Goal: Task Accomplishment & Management: Use online tool/utility

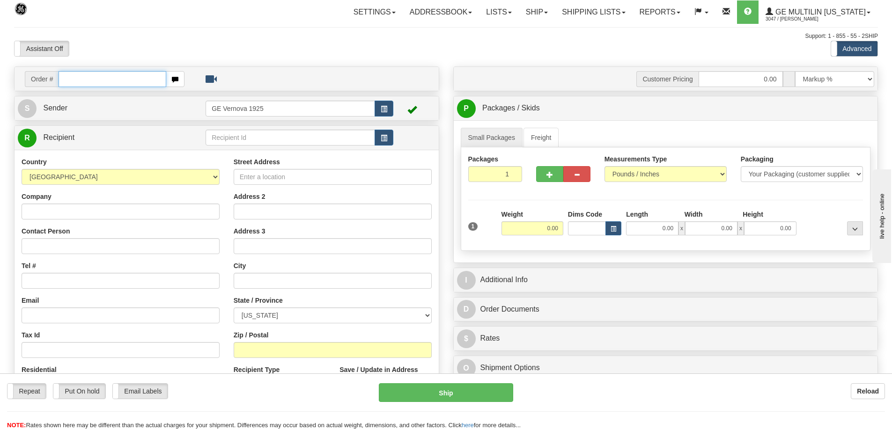
click at [65, 77] on input "text" at bounding box center [113, 79] width 108 height 16
type input "86679656"
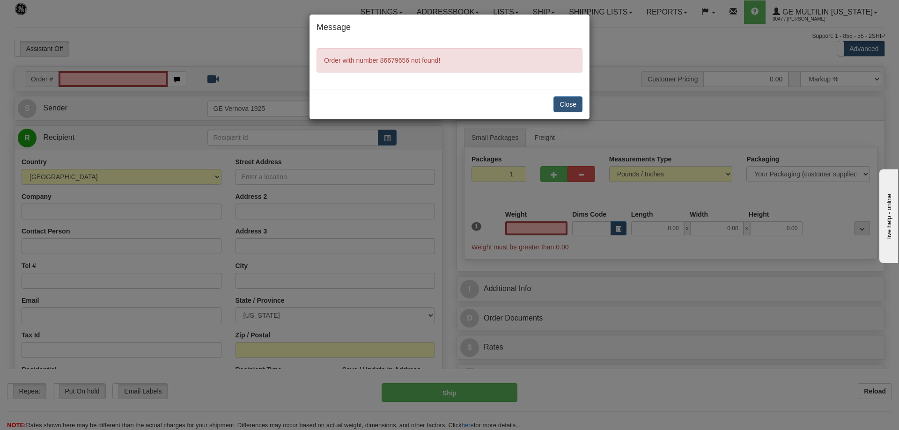
type input "0.00"
click at [565, 108] on button "Close" at bounding box center [567, 104] width 29 height 16
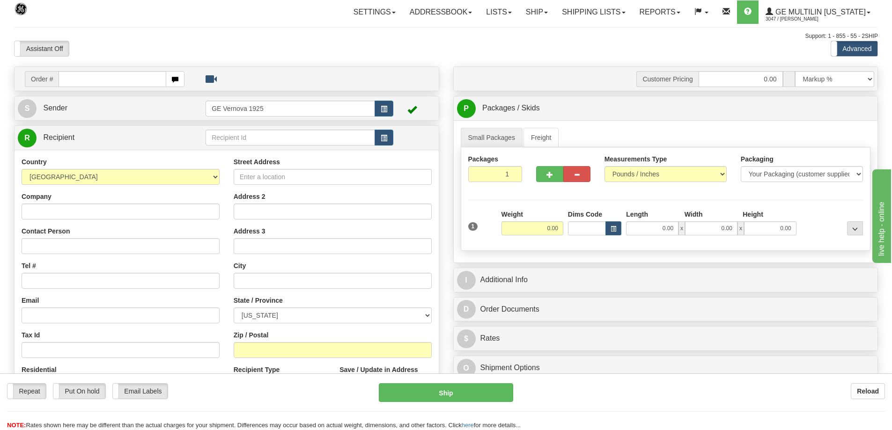
click at [82, 80] on input "text" at bounding box center [113, 79] width 108 height 16
type input "86679656"
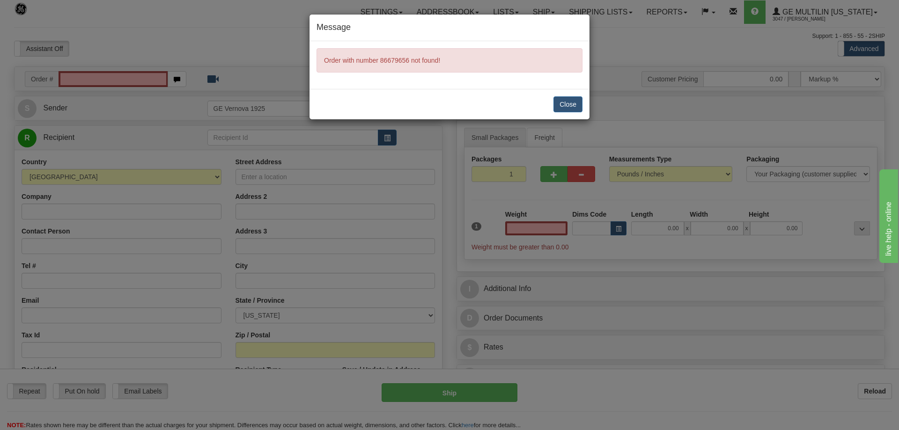
type input "0.00"
click at [551, 103] on div "Close" at bounding box center [449, 104] width 280 height 30
click at [574, 105] on button "Close" at bounding box center [567, 104] width 29 height 16
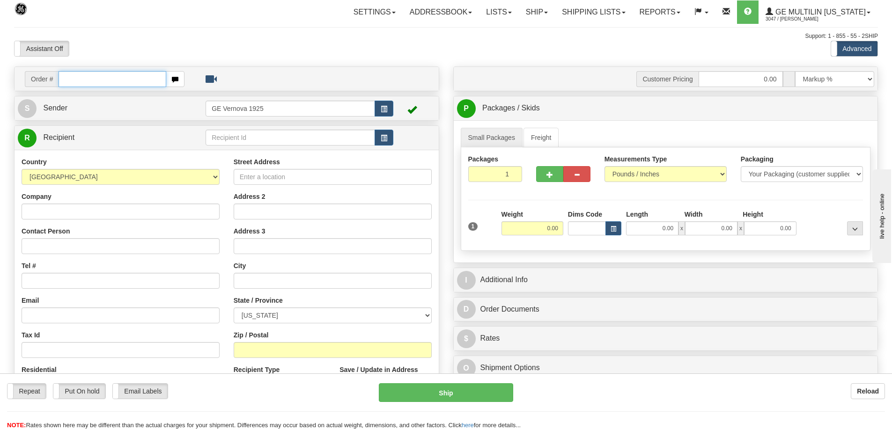
click at [82, 76] on input "text" at bounding box center [113, 79] width 108 height 16
type input "86679656"
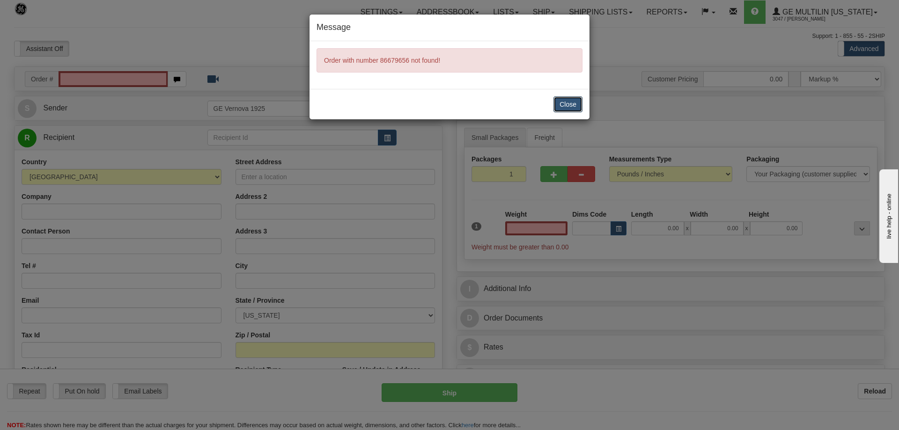
click at [566, 101] on button "Close" at bounding box center [567, 104] width 29 height 16
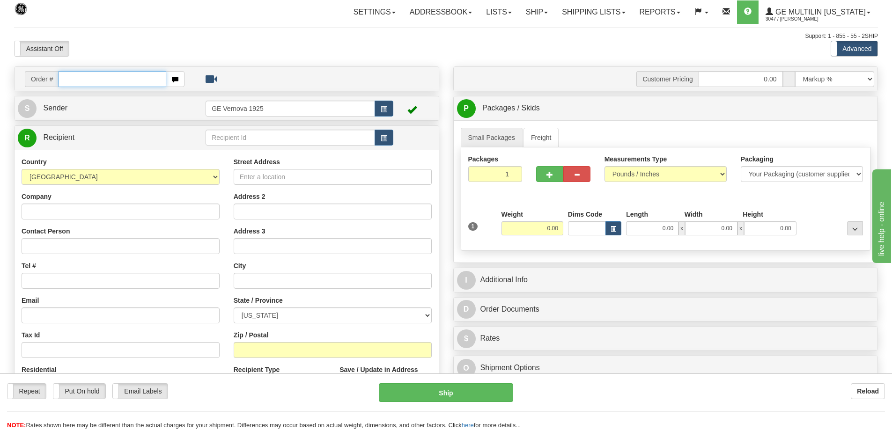
click at [67, 81] on input "text" at bounding box center [113, 79] width 108 height 16
type input "86679656"
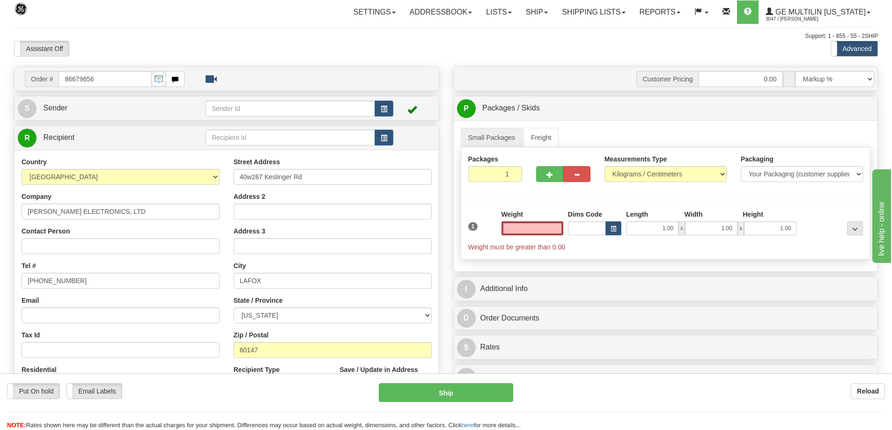
type input "0.00"
click at [717, 174] on select "Pounds / Inches Kilograms / Centimeters" at bounding box center [665, 174] width 122 height 16
select select "0"
click at [604, 166] on select "Pounds / Inches Kilograms / Centimeters" at bounding box center [665, 174] width 122 height 16
click at [559, 229] on input "0.00" at bounding box center [532, 228] width 62 height 14
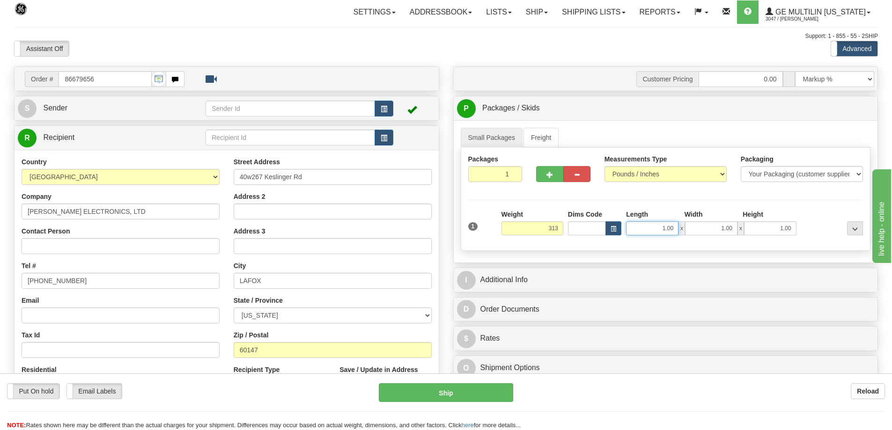
type input "313.00"
click at [675, 225] on input "1.00" at bounding box center [652, 228] width 52 height 14
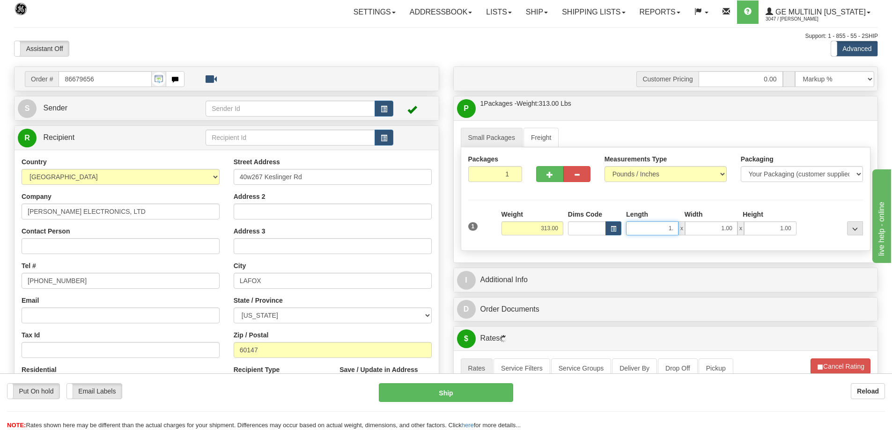
type input "1"
type input "34.00"
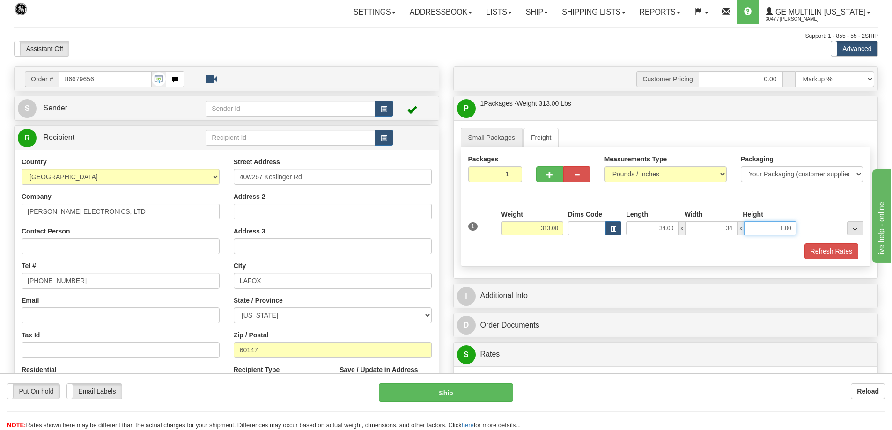
type input "34.00"
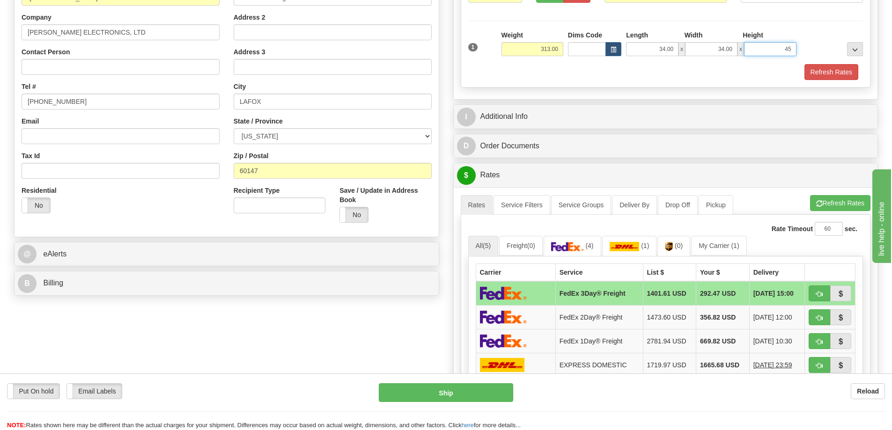
scroll to position [187, 0]
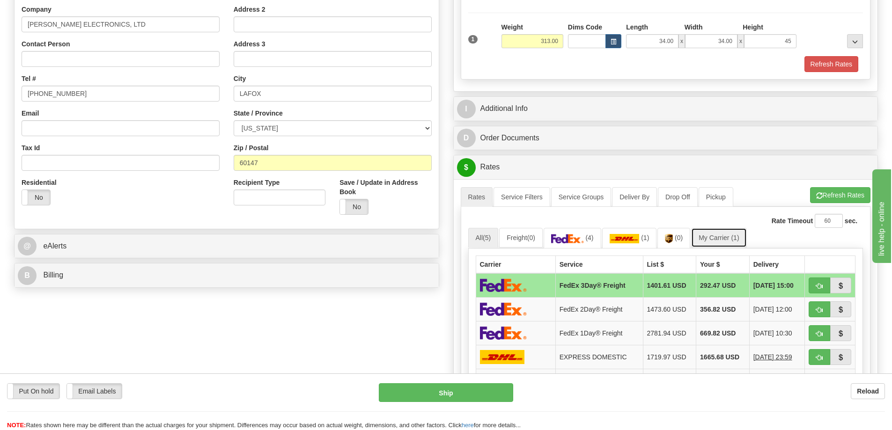
type input "45.00"
click at [705, 237] on link "My Carrier (1)" at bounding box center [718, 238] width 55 height 20
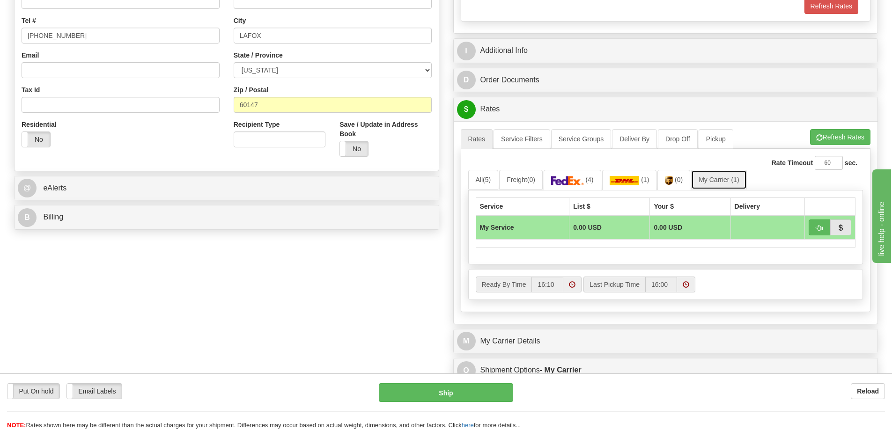
scroll to position [328, 0]
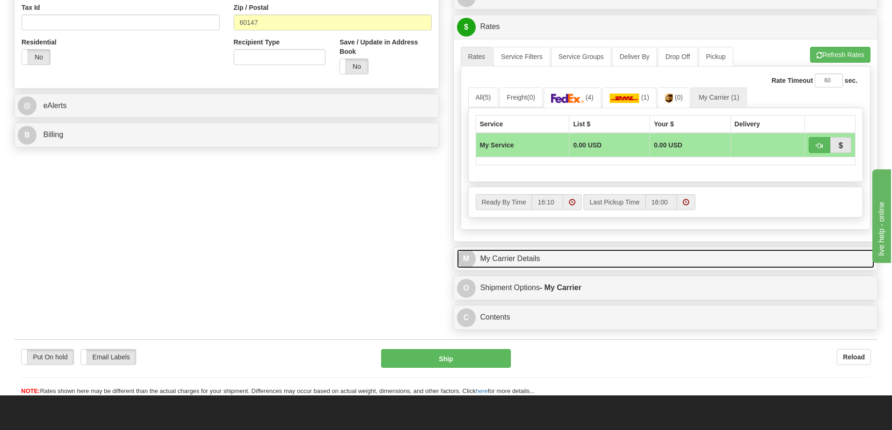
click at [515, 258] on link "M My Carrier Details" at bounding box center [666, 259] width 418 height 19
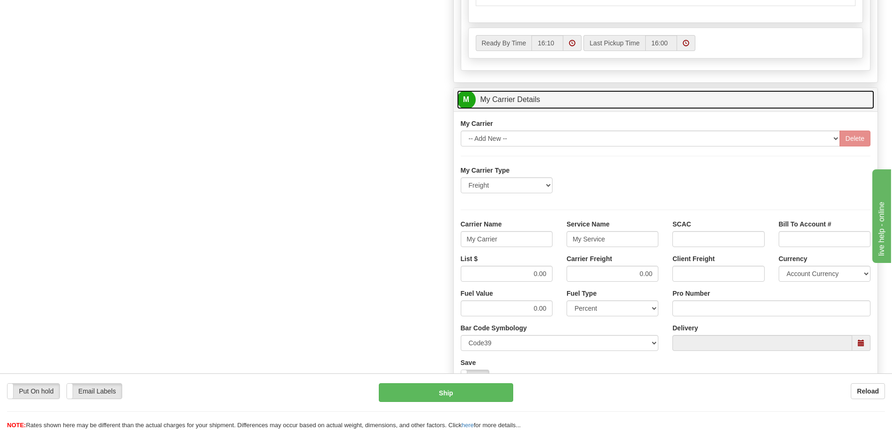
scroll to position [515, 0]
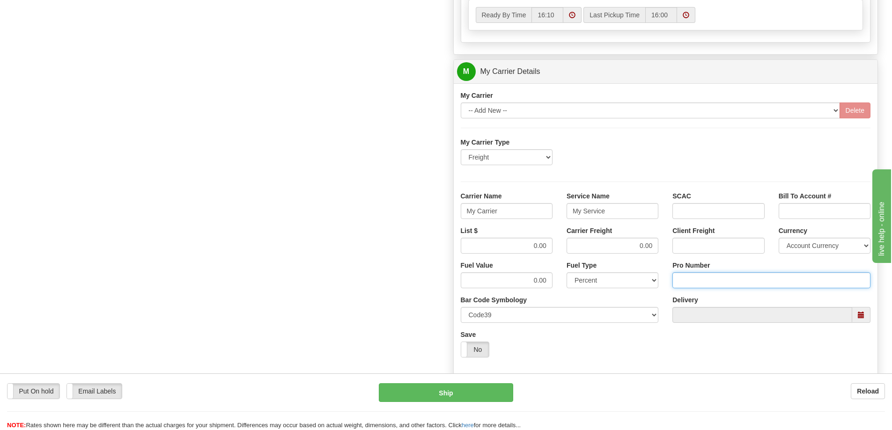
click at [691, 282] on input "Pro Number" at bounding box center [771, 280] width 198 height 16
click at [696, 285] on input "Pro Number" at bounding box center [771, 280] width 198 height 16
type input "106504067701"
click at [505, 209] on input "My Carrier" at bounding box center [507, 211] width 92 height 16
type input "M"
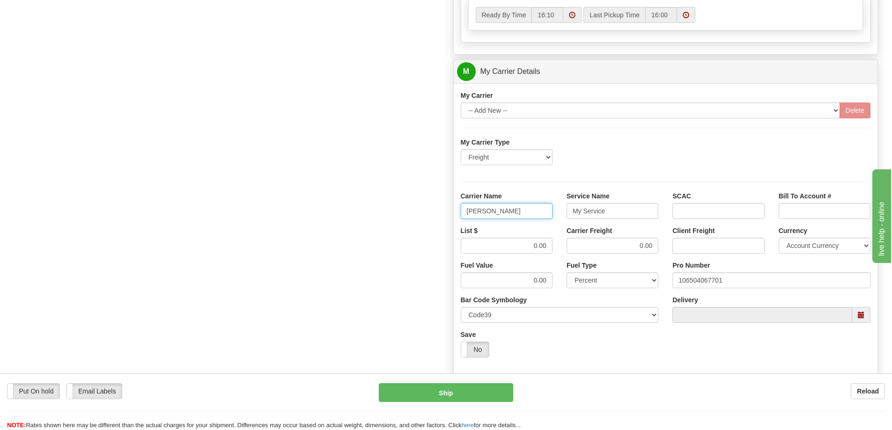
type input "SAIA"
click at [610, 211] on input "My Service" at bounding box center [612, 211] width 92 height 16
type input "M"
type input "LTL"
click at [550, 250] on input "0.00" at bounding box center [507, 246] width 92 height 16
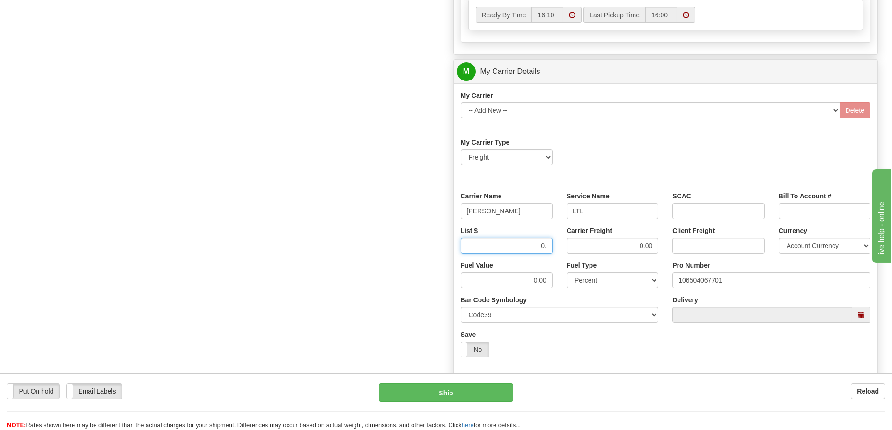
type input "0"
type input "493.72"
click at [652, 245] on input "0.00" at bounding box center [612, 246] width 92 height 16
type input "0"
type input "493.72"
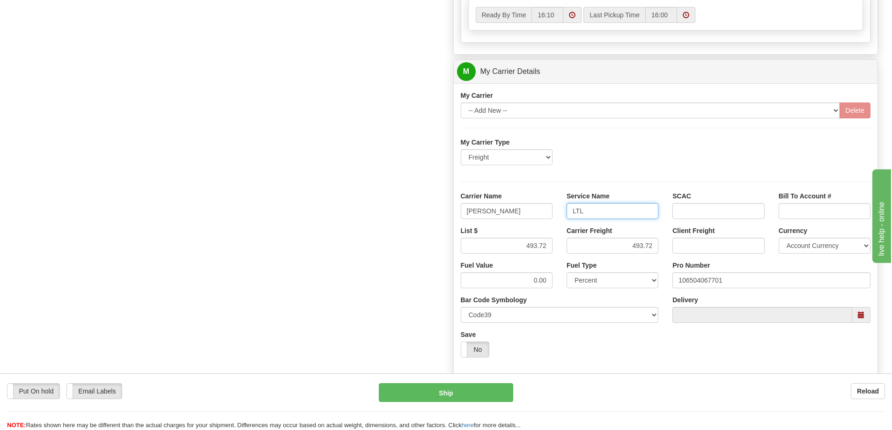
click at [598, 208] on input "LTL" at bounding box center [612, 211] width 92 height 16
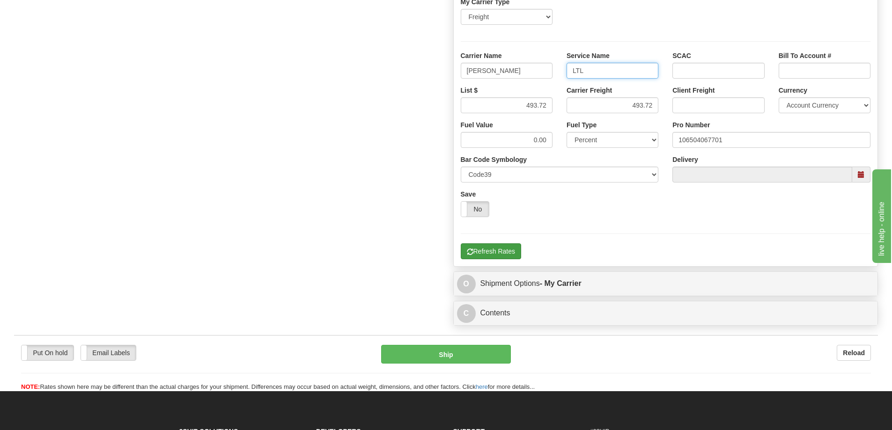
type input "LTL"
click at [483, 253] on button "Refresh Rates" at bounding box center [491, 251] width 60 height 16
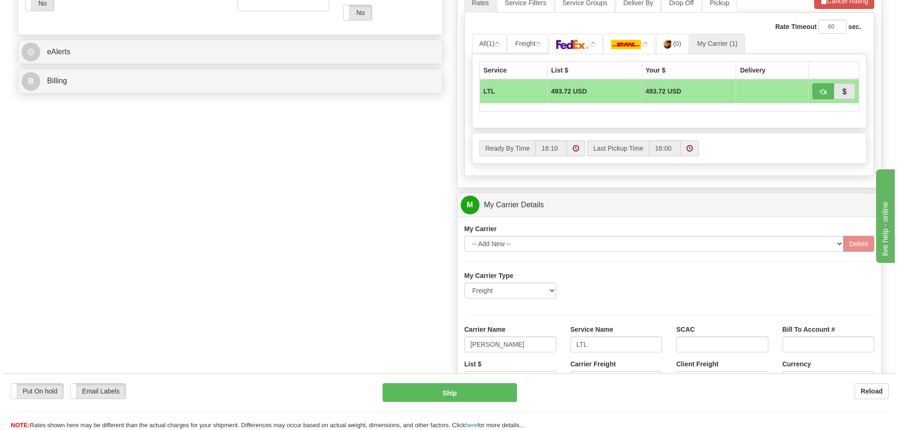
scroll to position [375, 0]
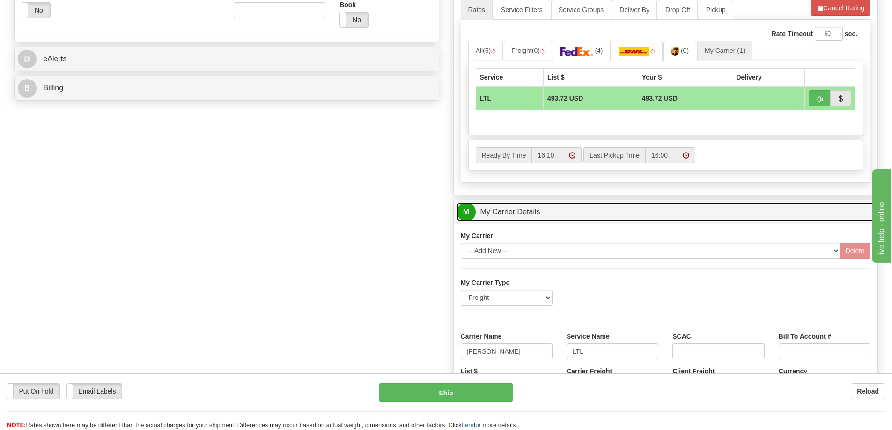
click at [538, 211] on link "M My Carrier Details" at bounding box center [666, 212] width 418 height 19
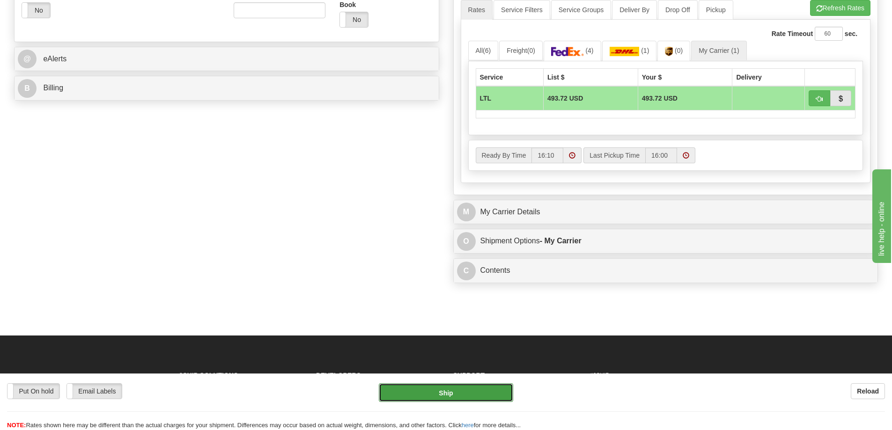
click at [450, 394] on button "Ship" at bounding box center [446, 392] width 134 height 19
type input "00"
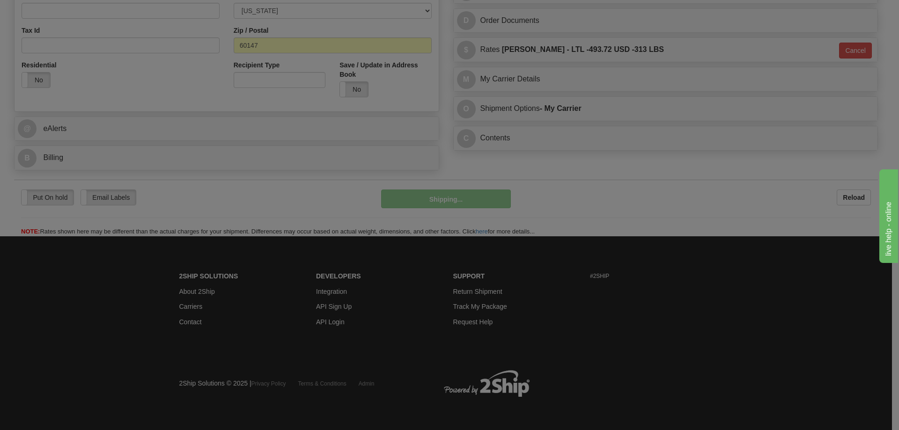
scroll to position [305, 0]
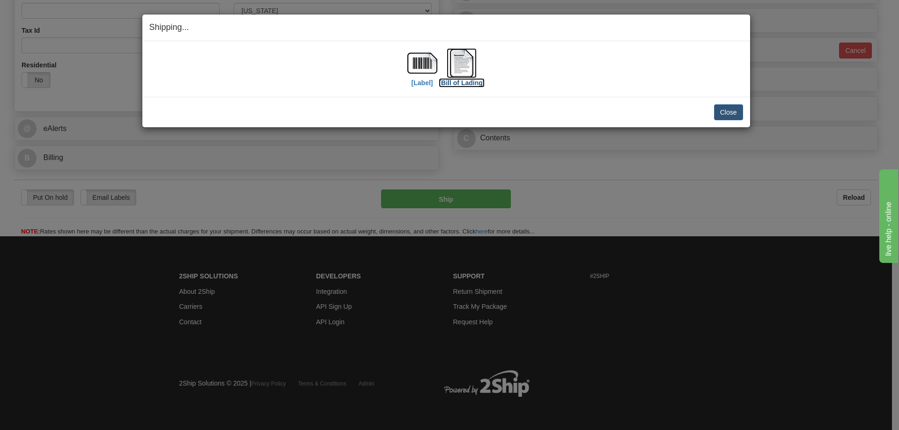
click at [464, 59] on img at bounding box center [462, 63] width 30 height 30
click at [718, 112] on button "Close" at bounding box center [728, 112] width 29 height 16
